Goal: Information Seeking & Learning: Learn about a topic

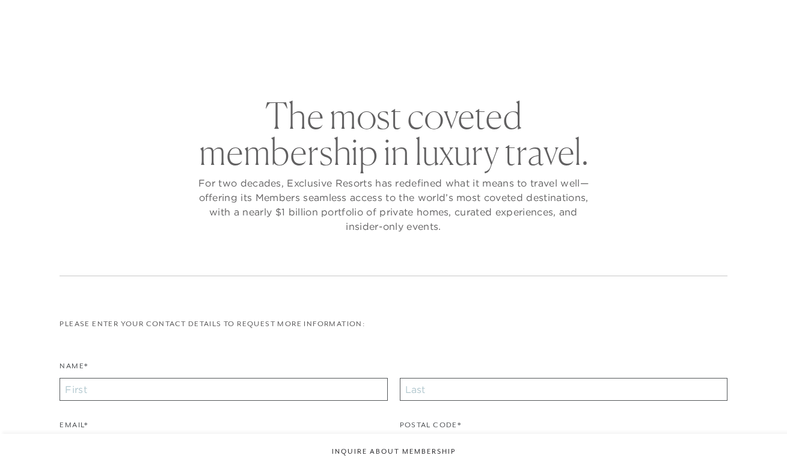
checkbox input "false"
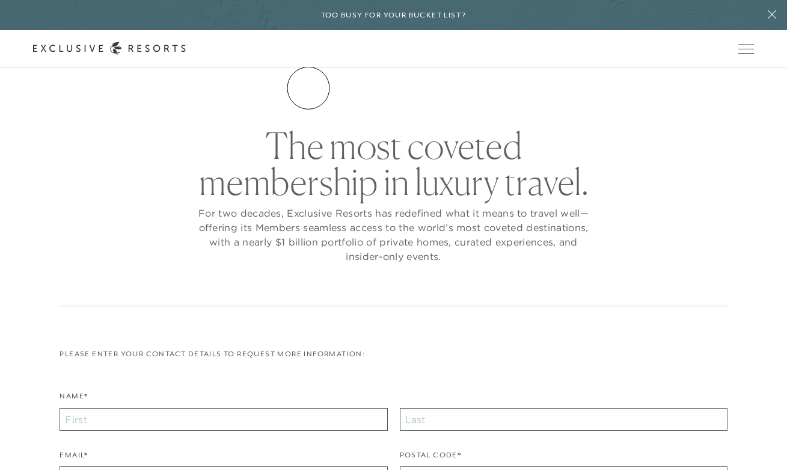
click at [0, 0] on link "The Collection" at bounding box center [0, 0] width 0 height 0
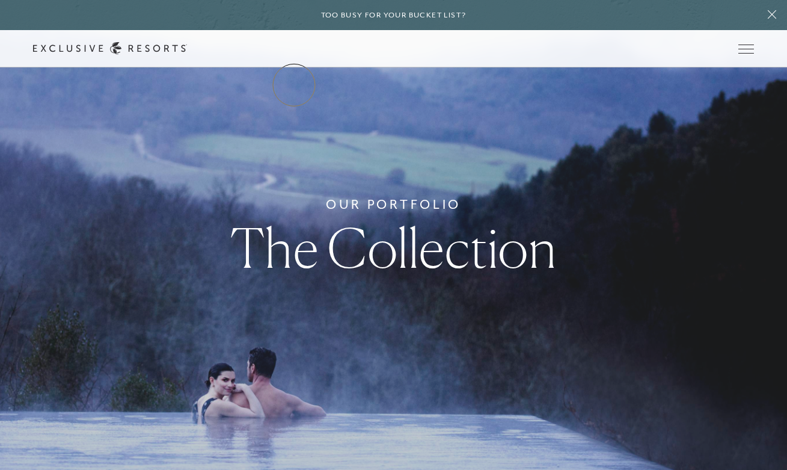
click at [0, 0] on link "The Collection" at bounding box center [0, 0] width 0 height 0
click at [0, 0] on link "Residence Collection" at bounding box center [0, 0] width 0 height 0
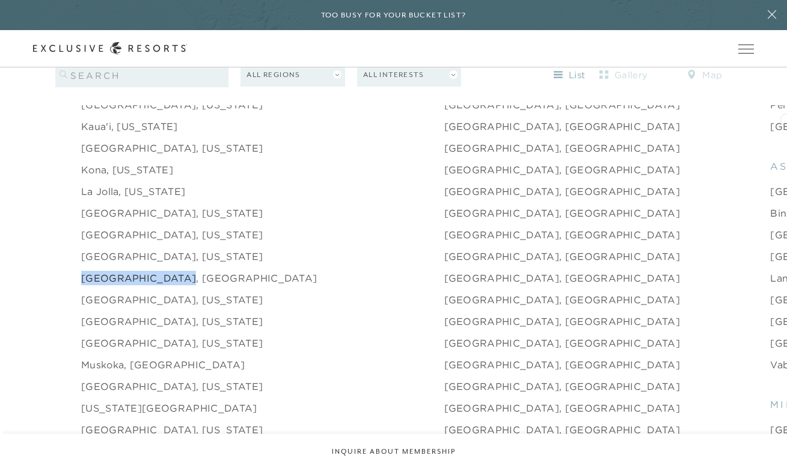
scroll to position [1533, 0]
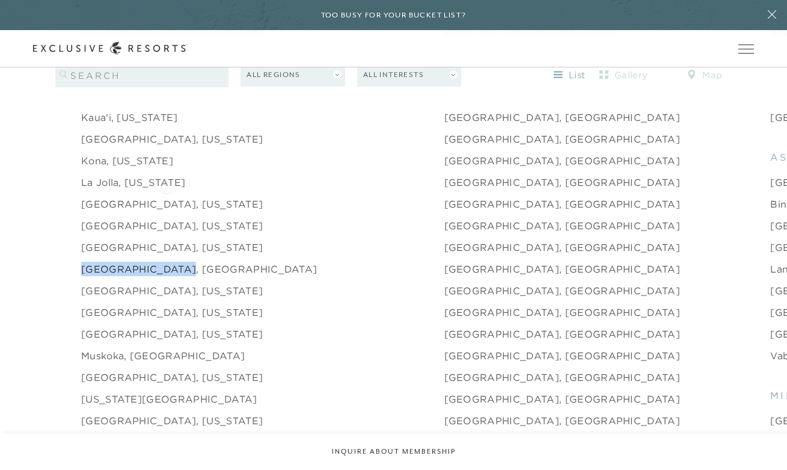
click at [167, 197] on link "Laguna Beach, California" at bounding box center [172, 204] width 182 height 14
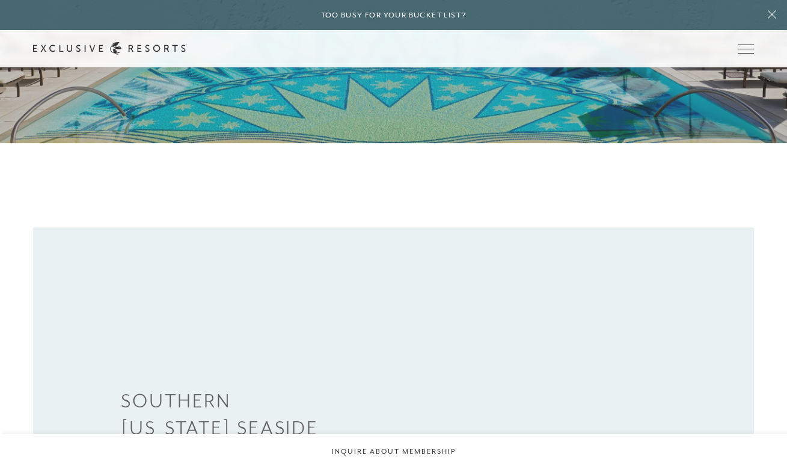
scroll to position [141, 0]
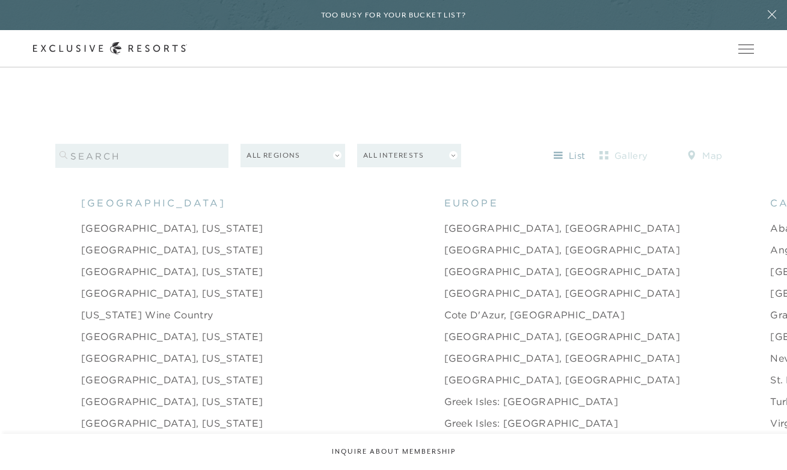
scroll to position [1177, 0]
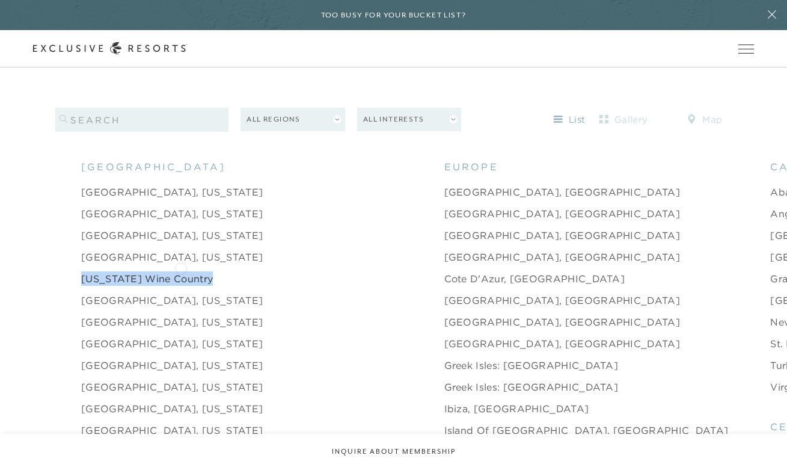
click at [168, 271] on link "California Wine Country" at bounding box center [147, 278] width 132 height 14
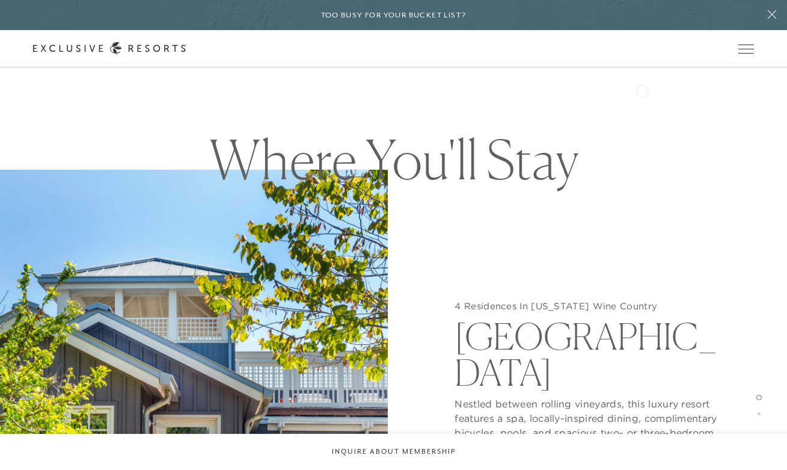
scroll to position [987, 0]
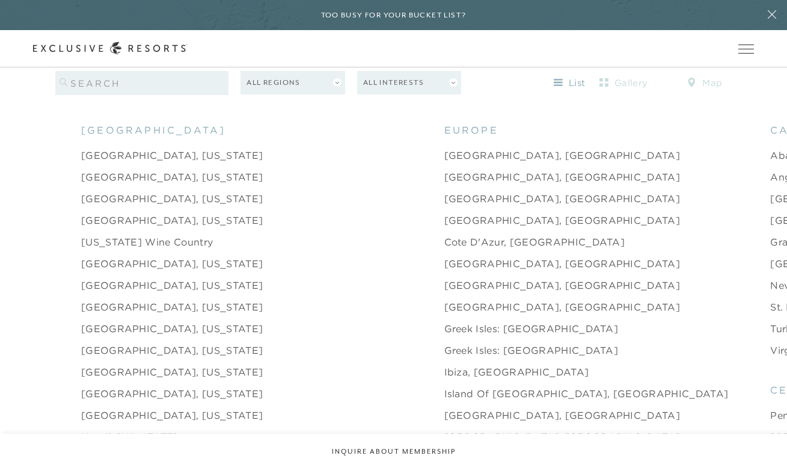
scroll to position [1232, 0]
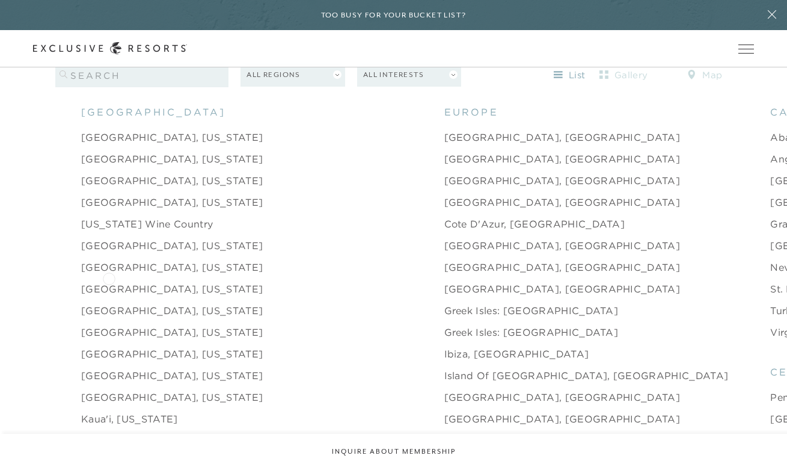
click at [109, 281] on link "Dallas, Texas" at bounding box center [172, 288] width 182 height 14
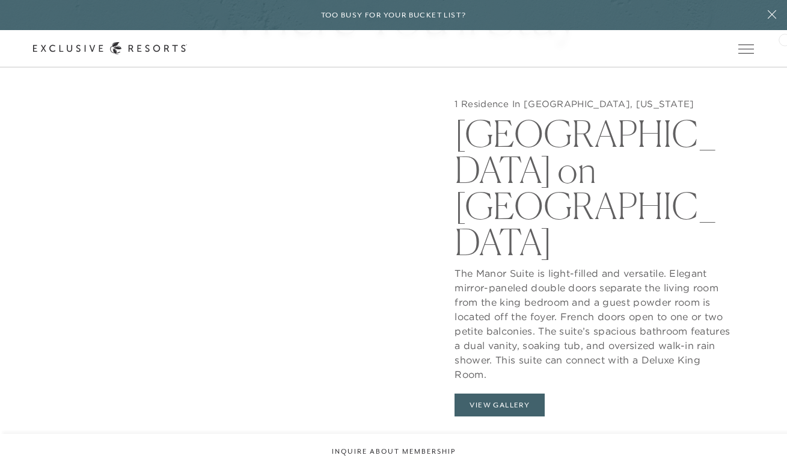
scroll to position [1102, 0]
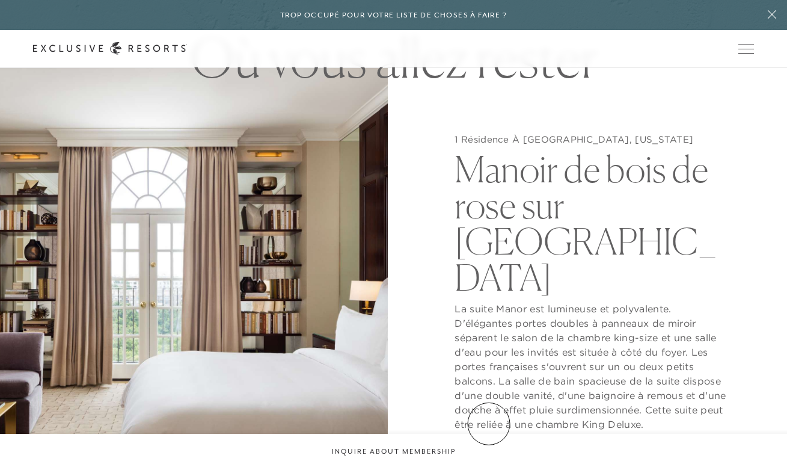
click at [489, 443] on button "Voir la galerie" at bounding box center [504, 454] width 99 height 23
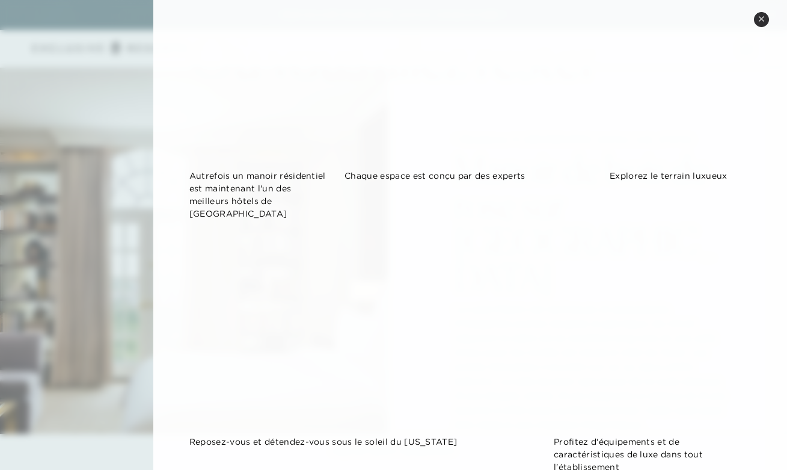
scroll to position [0, 0]
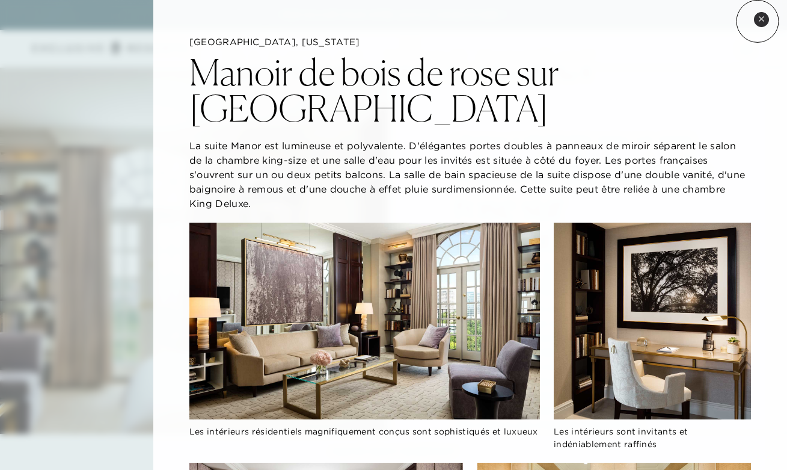
click at [758, 21] on button "Fermer l'aperçu rapide" at bounding box center [761, 19] width 15 height 15
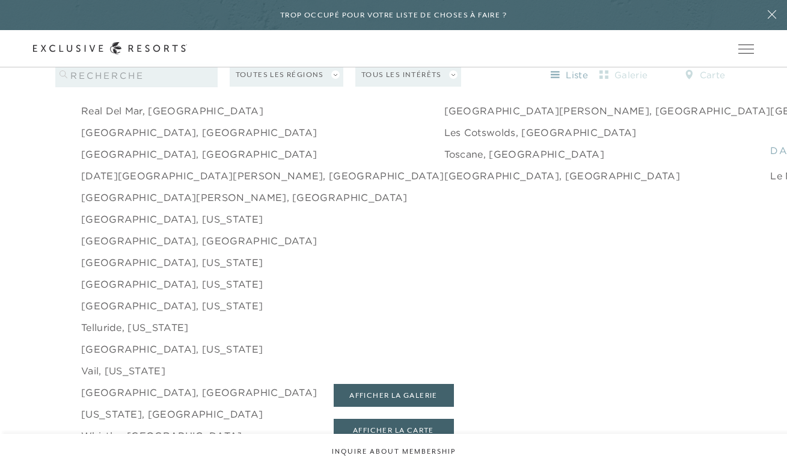
scroll to position [1873, 0]
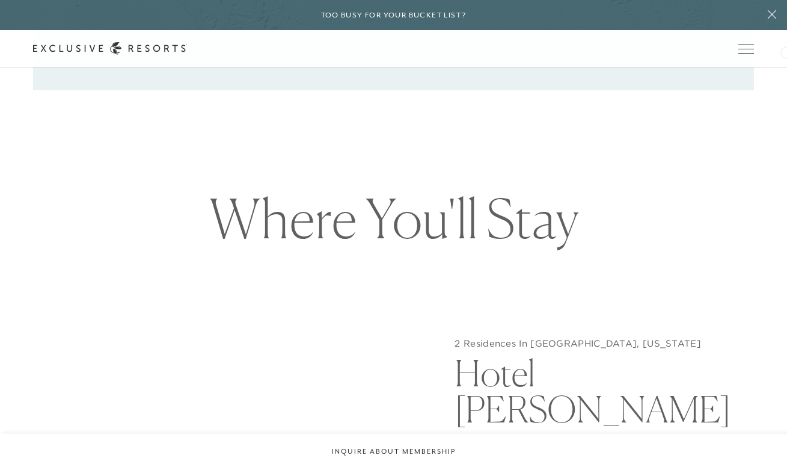
scroll to position [791, 0]
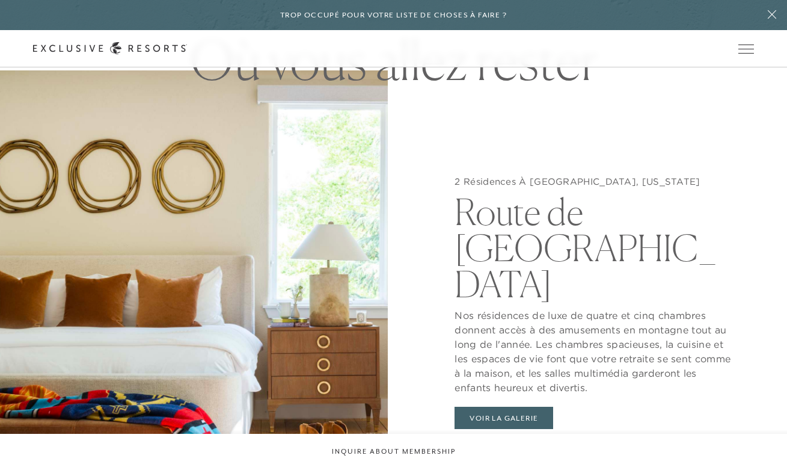
scroll to position [1117, 0]
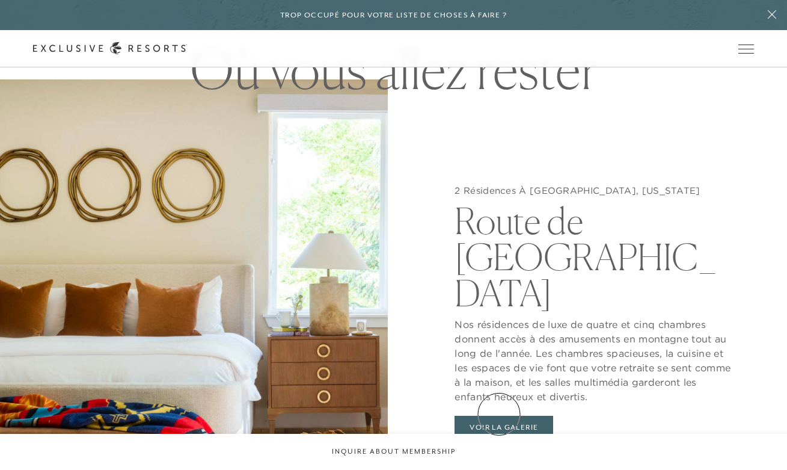
click at [499, 416] on button "Voir la galerie" at bounding box center [504, 427] width 99 height 23
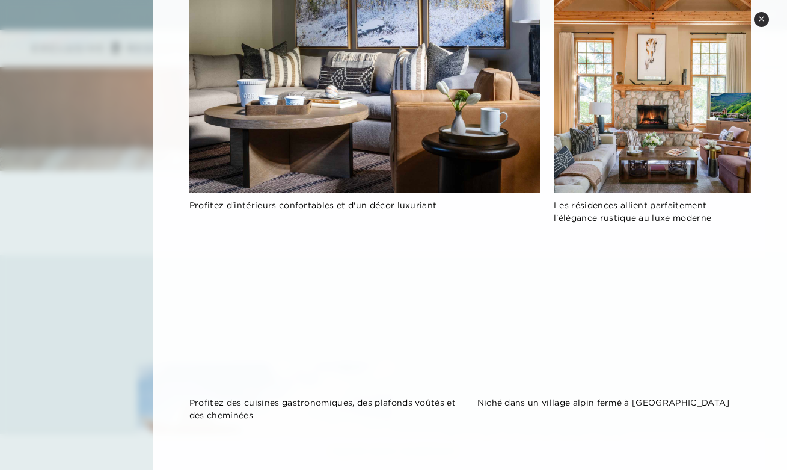
scroll to position [5443, 0]
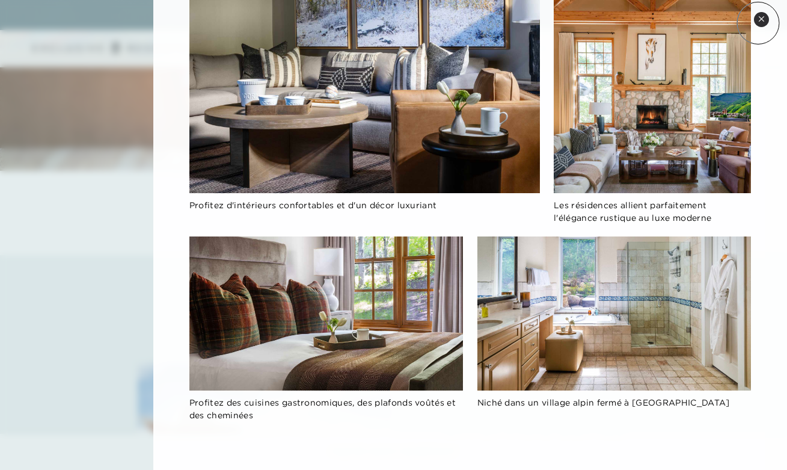
click at [758, 23] on button "Fermer l'aperçu rapide" at bounding box center [761, 19] width 15 height 15
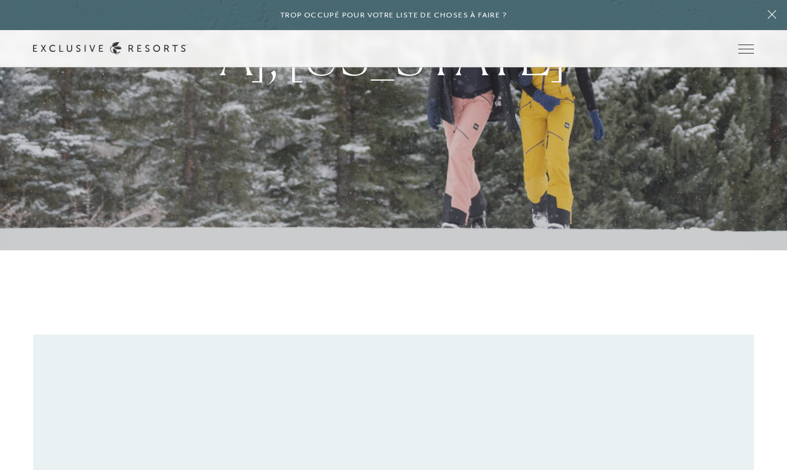
scroll to position [0, 0]
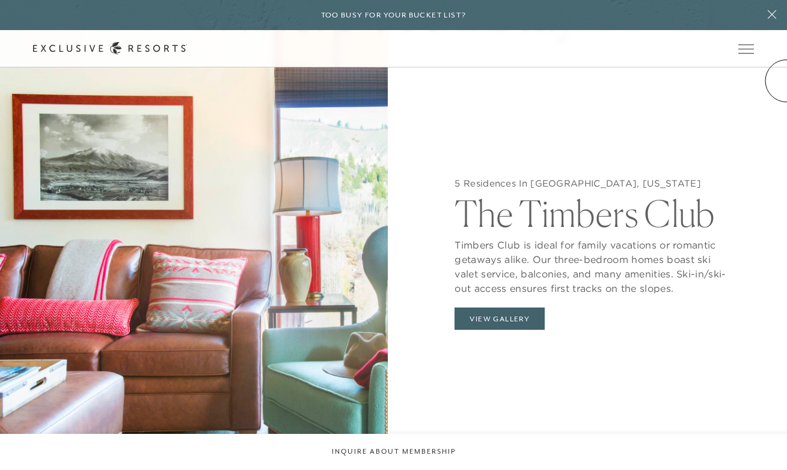
scroll to position [1170, 0]
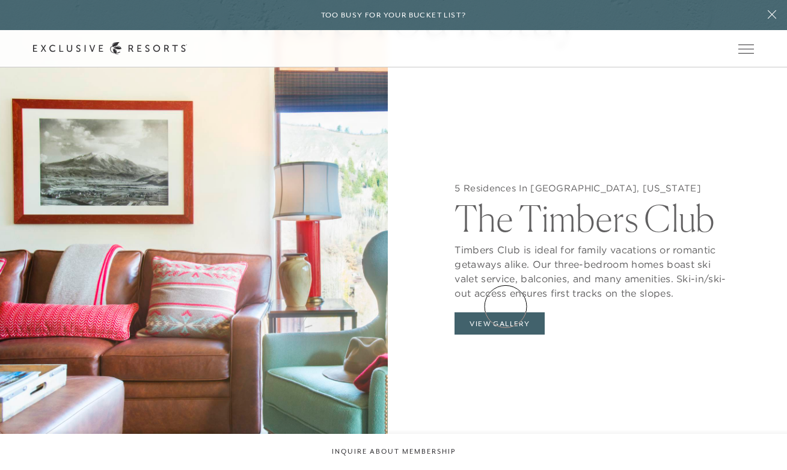
click at [506, 312] on button "View Gallery" at bounding box center [500, 323] width 90 height 23
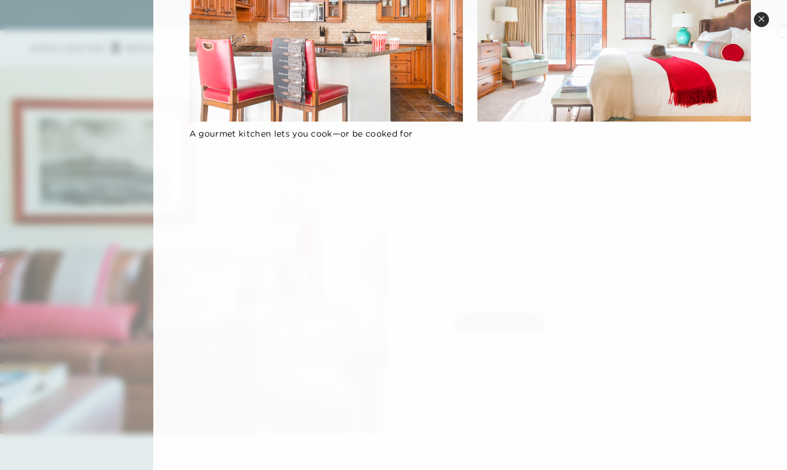
scroll to position [0, 0]
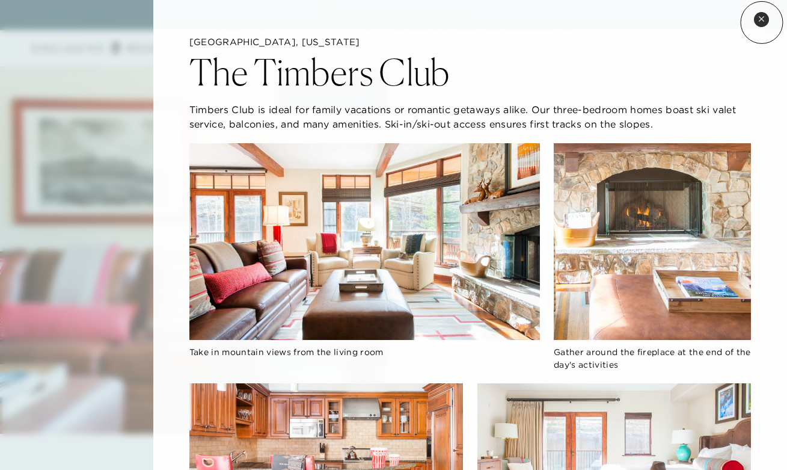
click at [762, 22] on button "Close quickview" at bounding box center [761, 19] width 15 height 15
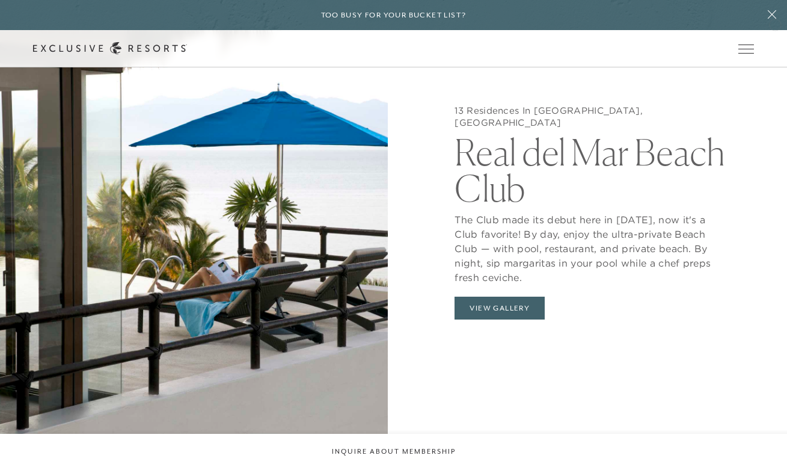
scroll to position [1193, 0]
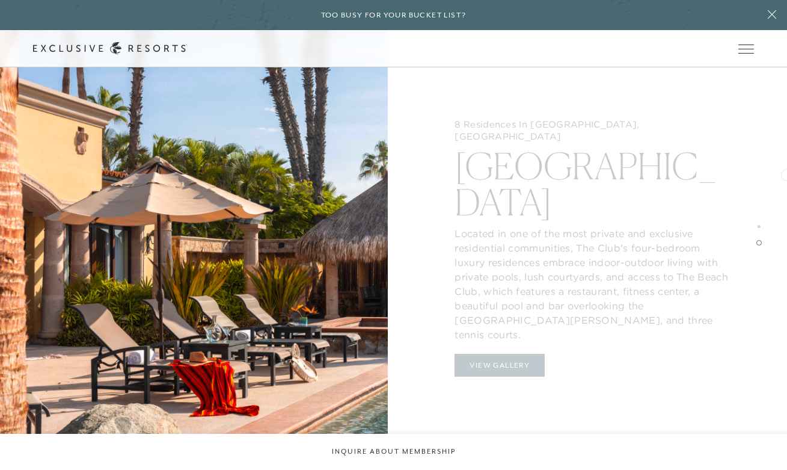
scroll to position [1669, 0]
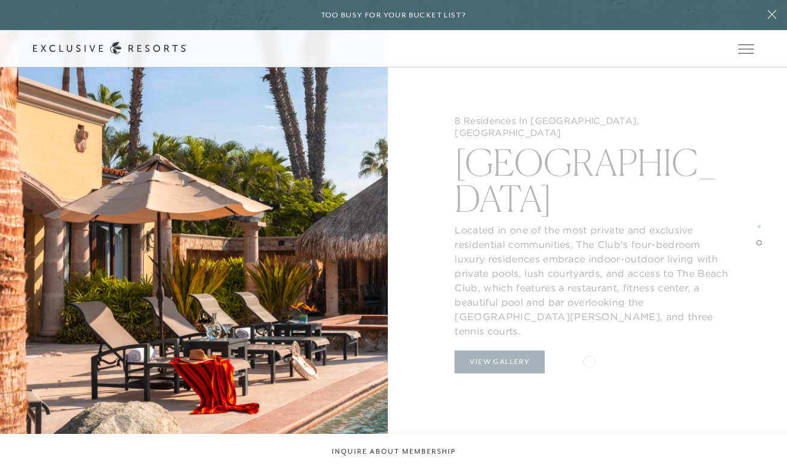
drag, startPoint x: 588, startPoint y: 361, endPoint x: 598, endPoint y: 348, distance: 16.2
click at [594, 351] on div "8 Residences In [GEOGRAPHIC_DATA], [GEOGRAPHIC_DATA] [GEOGRAPHIC_DATA] Located …" at bounding box center [593, 248] width 388 height 470
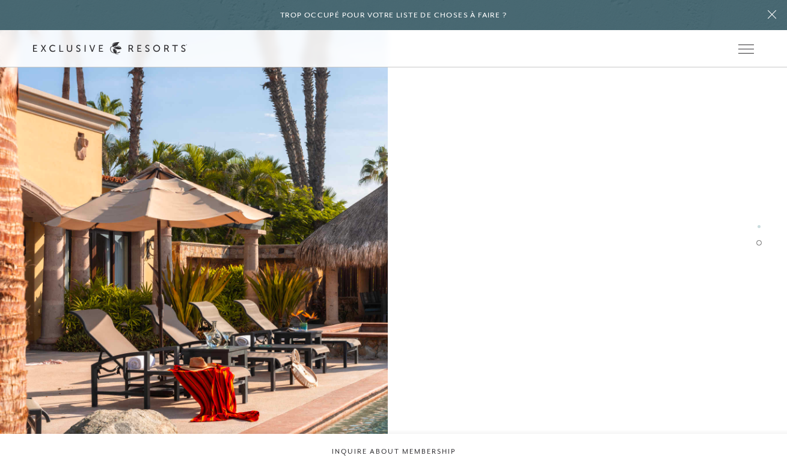
scroll to position [1850, 0]
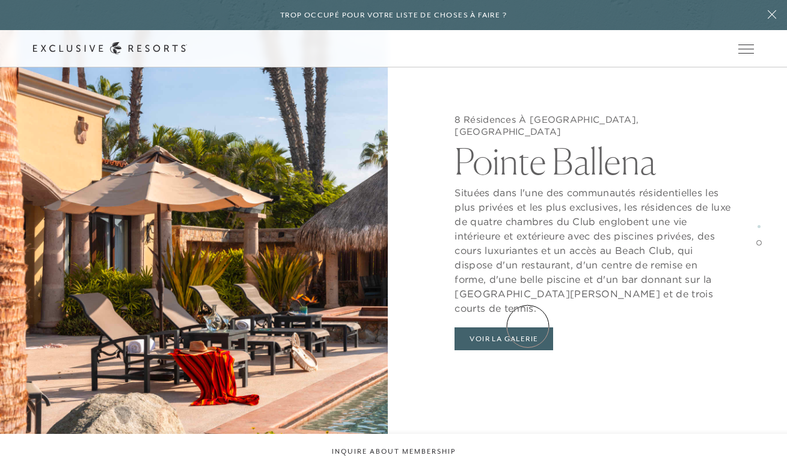
click at [528, 327] on button "Voir la galerie" at bounding box center [504, 338] width 99 height 23
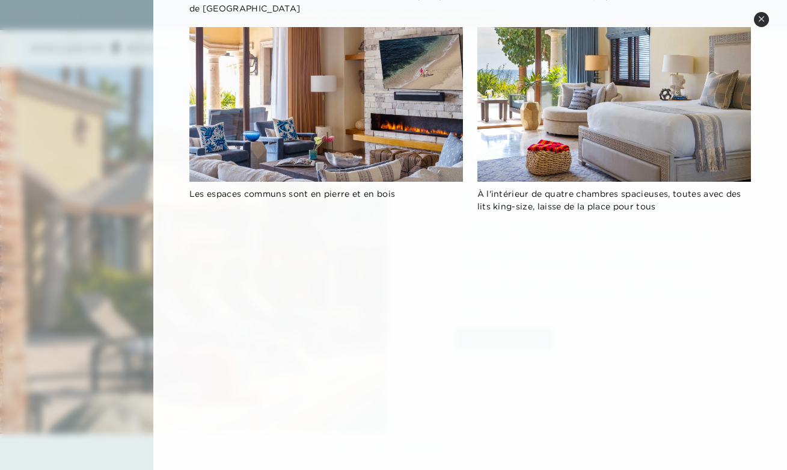
scroll to position [0, 0]
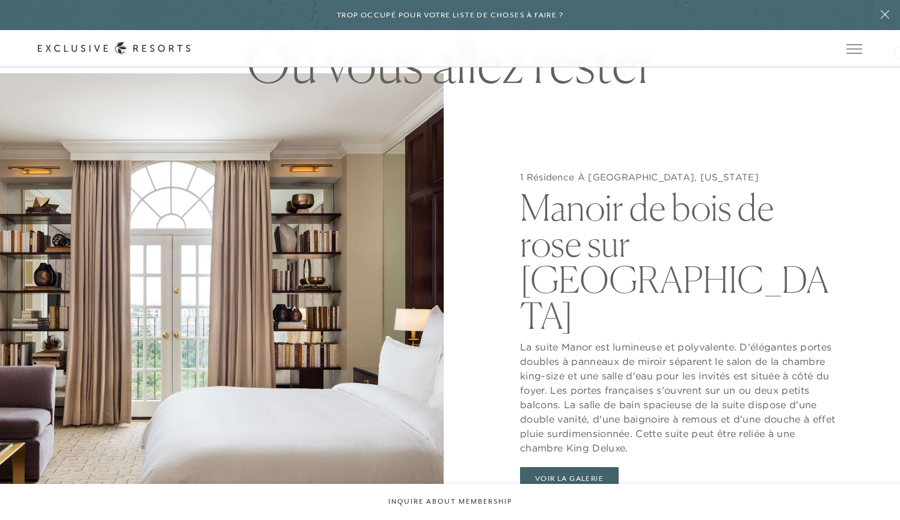
scroll to position [1156, 0]
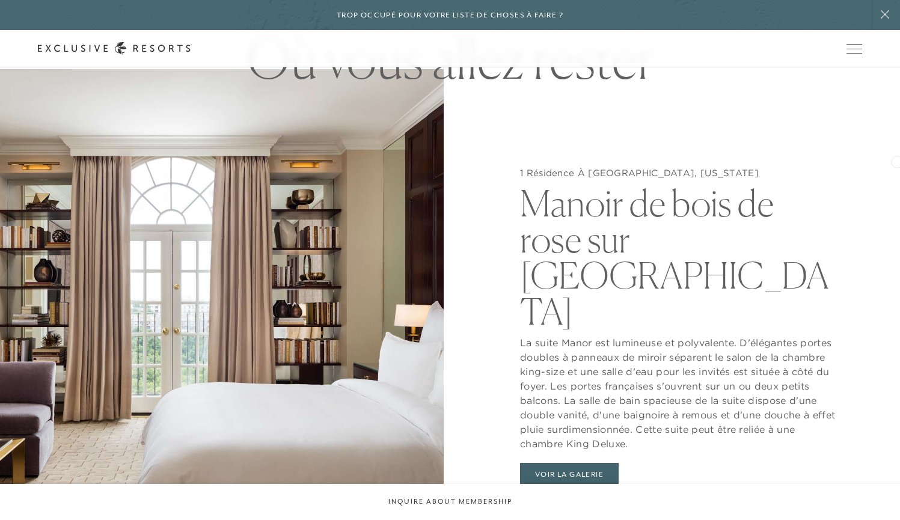
drag, startPoint x: 896, startPoint y: 201, endPoint x: 897, endPoint y: 161, distance: 40.9
click at [787, 161] on div "1 Résidence À [GEOGRAPHIC_DATA], [US_STATE] Manoir de bois de rose sur [GEOGRAP…" at bounding box center [678, 329] width 444 height 520
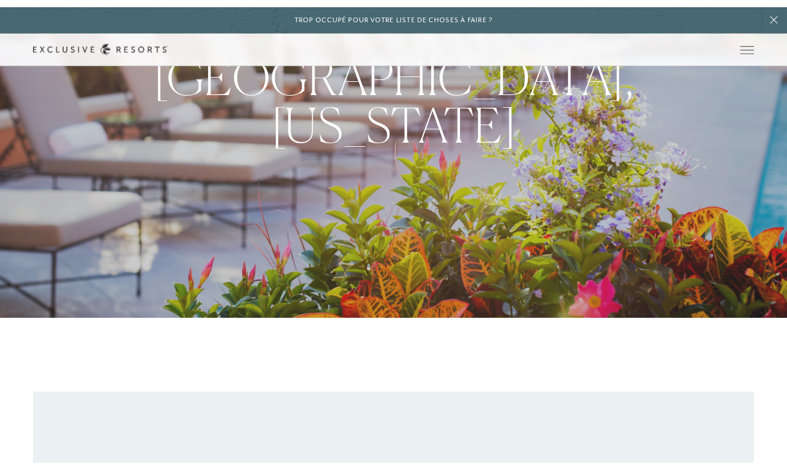
scroll to position [0, 0]
